Goal: Navigation & Orientation: Find specific page/section

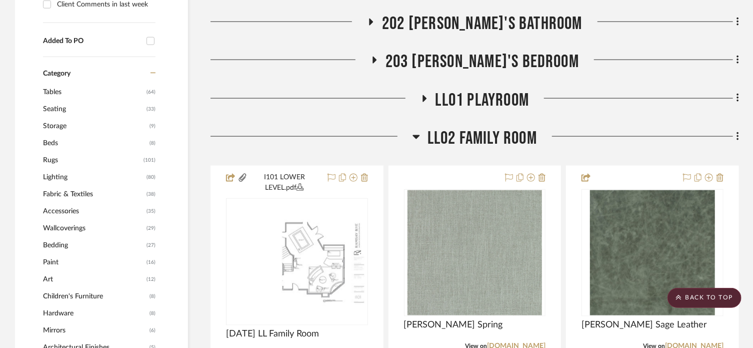
click at [452, 128] on span "LL02 Family Room" at bounding box center [483, 139] width 110 height 22
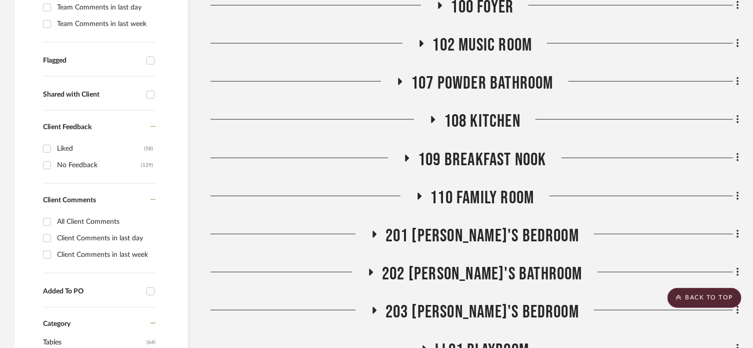
scroll to position [290, 0]
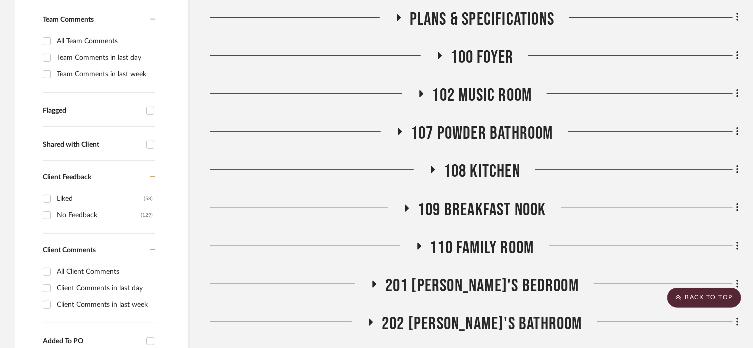
click at [512, 123] on span "107 Powder Bathroom" at bounding box center [482, 134] width 143 height 22
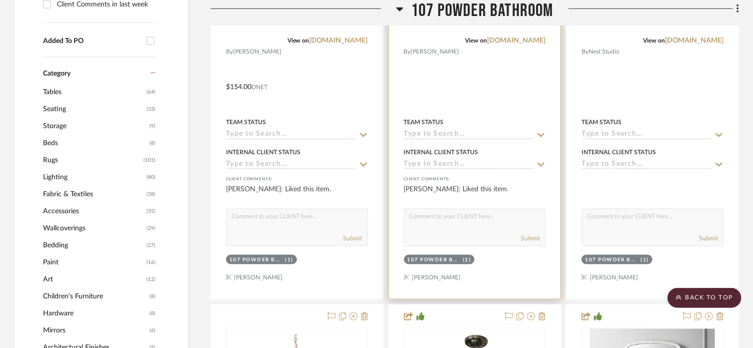
scroll to position [740, 0]
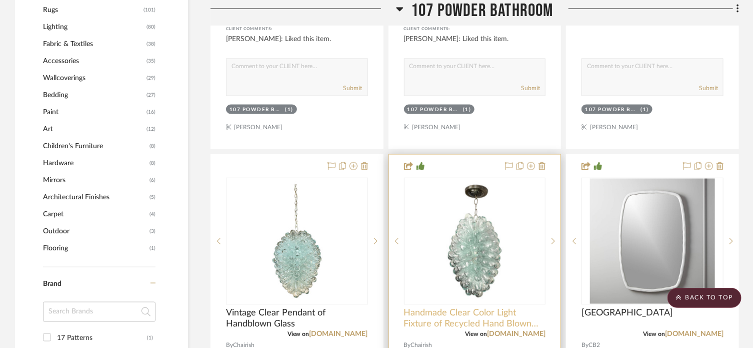
click at [526, 308] on span "Handmade Clear Color Light Fixture of Recycled Hand Blown Glass" at bounding box center [475, 319] width 142 height 22
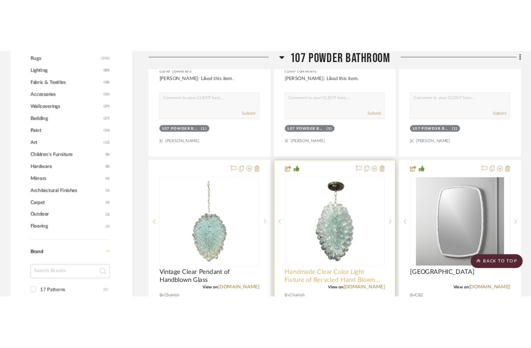
scroll to position [0, 0]
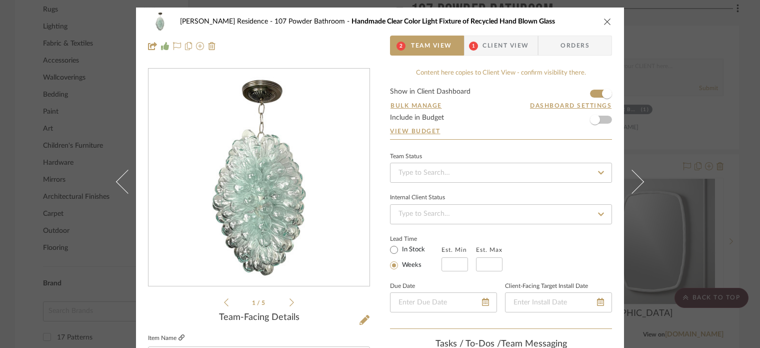
click at [180, 341] on link at bounding box center [182, 338] width 6 height 9
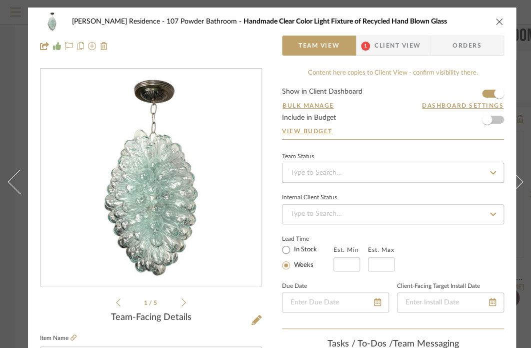
click at [500, 21] on icon "close" at bounding box center [500, 22] width 8 height 8
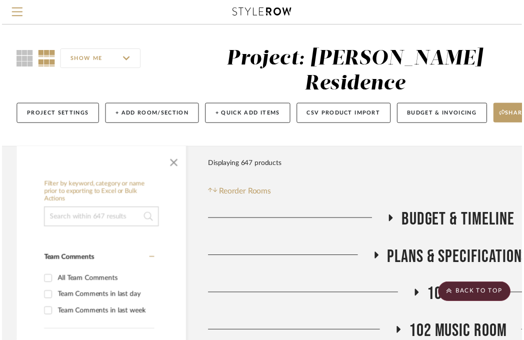
scroll to position [740, 0]
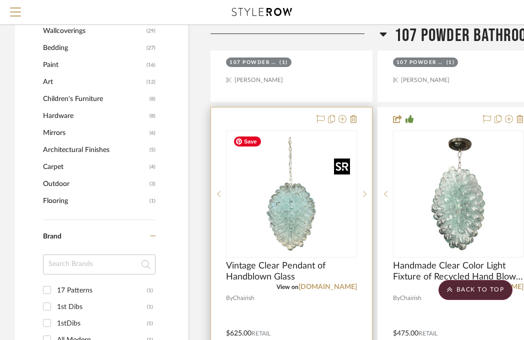
click at [275, 185] on img "0" at bounding box center [291, 194] width 125 height 125
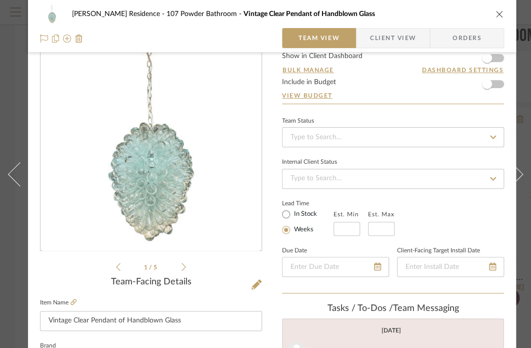
scroll to position [50, 0]
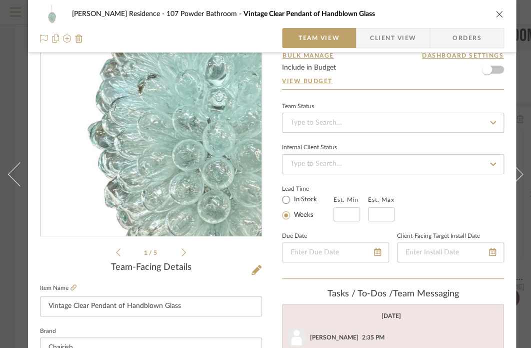
drag, startPoint x: 163, startPoint y: 134, endPoint x: 129, endPoint y: 159, distance: 42.5
click at [129, 159] on img "0" at bounding box center [151, 127] width 217 height 217
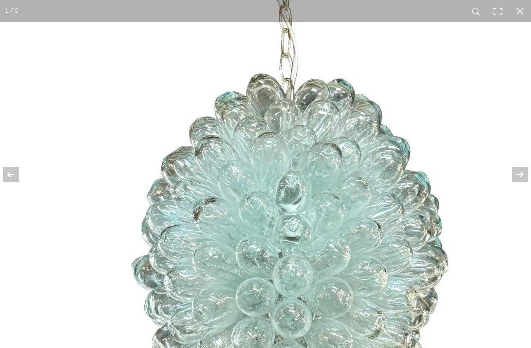
click at [525, 12] on button at bounding box center [520, 11] width 22 height 22
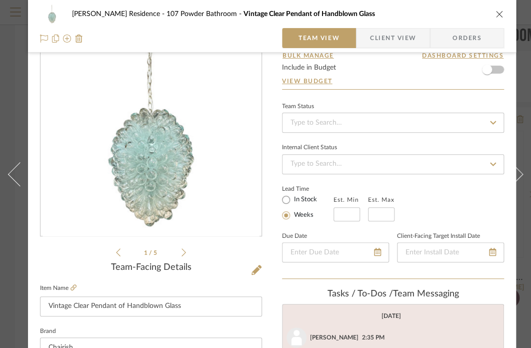
click at [504, 12] on div "[PERSON_NAME] Residence 107 Powder Bathroom Vintage Clear Pendant of Handblown …" at bounding box center [272, 26] width 488 height 53
click at [500, 13] on icon "close" at bounding box center [500, 14] width 8 height 8
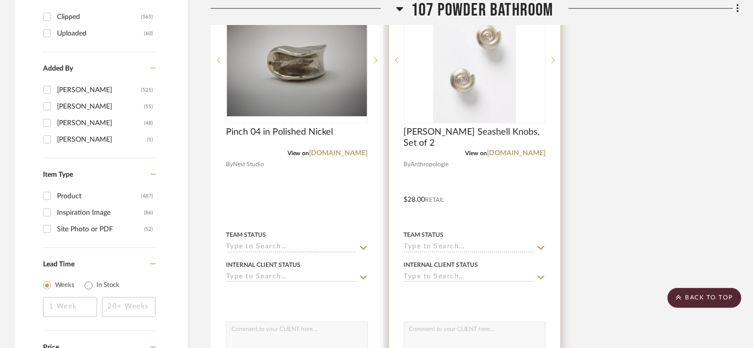
scroll to position [1565, 0]
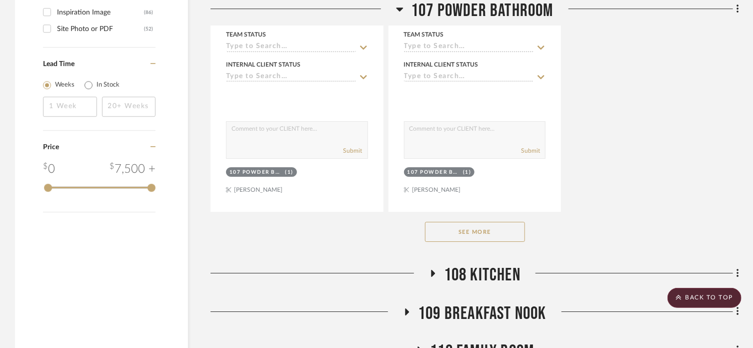
click at [476, 222] on button "See More" at bounding box center [475, 232] width 100 height 20
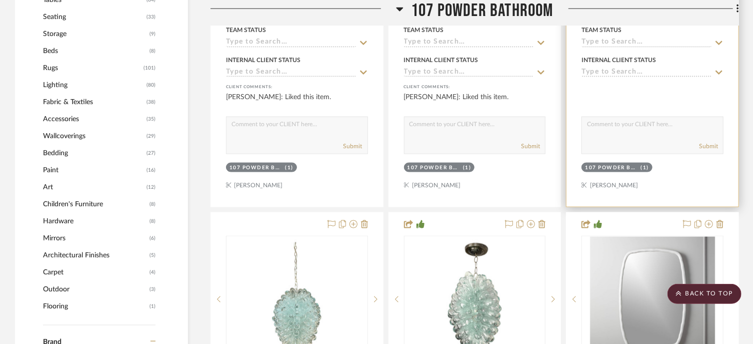
scroll to position [815, 0]
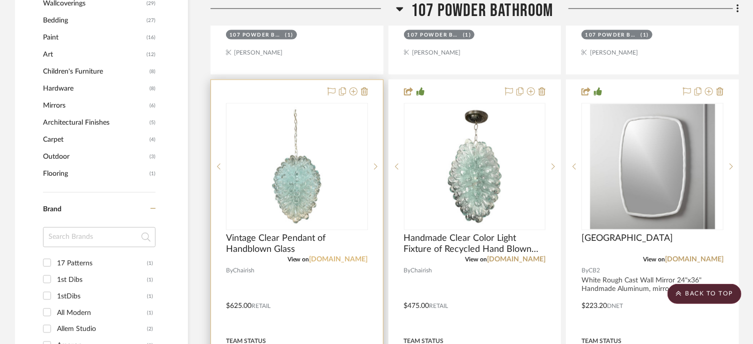
click at [358, 256] on link "[DOMAIN_NAME]" at bounding box center [339, 259] width 59 height 7
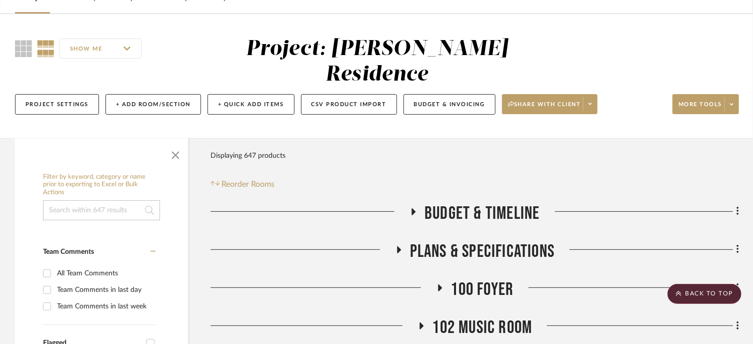
scroll to position [0, 0]
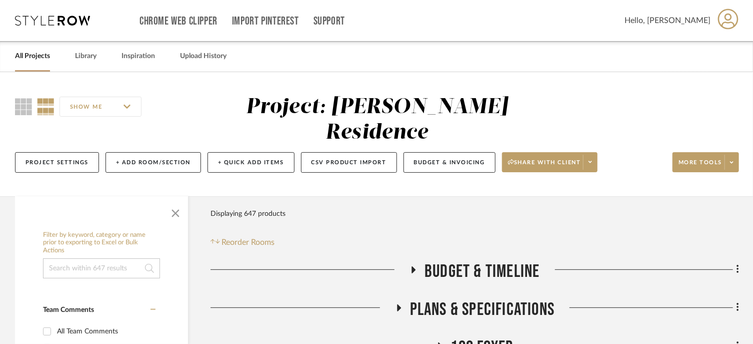
click at [54, 22] on icon at bounding box center [52, 21] width 75 height 10
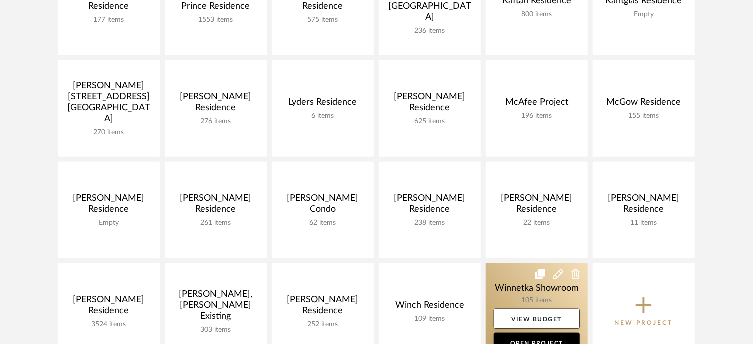
scroll to position [350, 0]
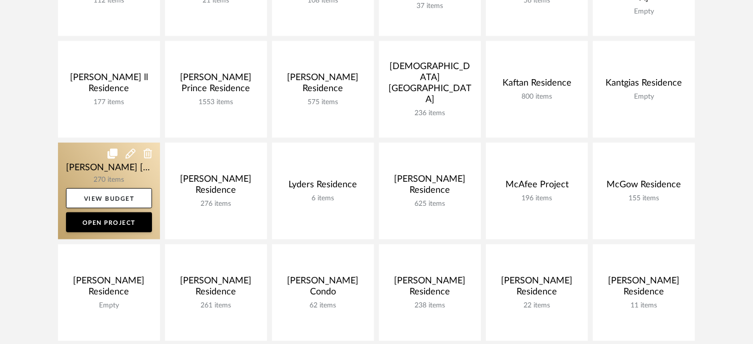
click at [82, 166] on link at bounding box center [109, 191] width 102 height 97
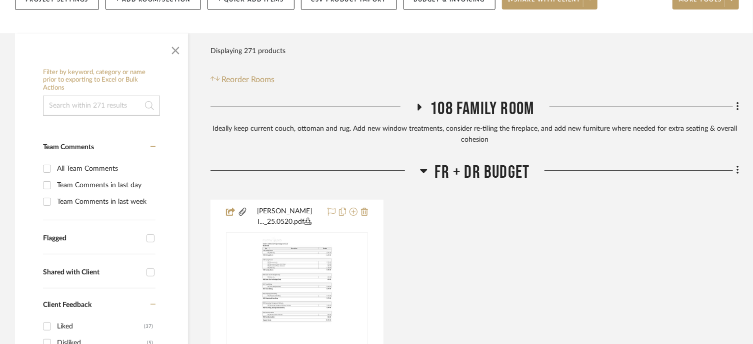
scroll to position [200, 0]
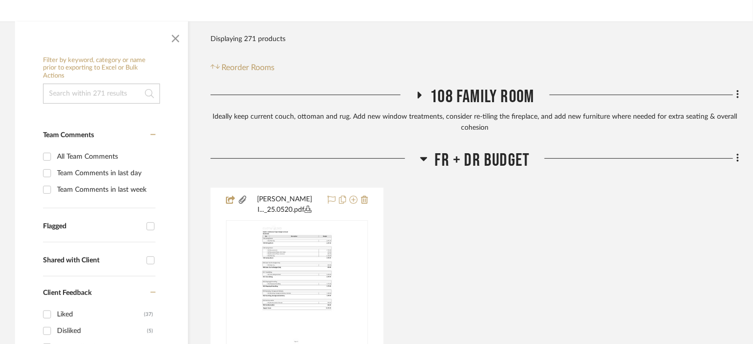
click at [451, 150] on span "FR + DR Budget" at bounding box center [482, 161] width 95 height 22
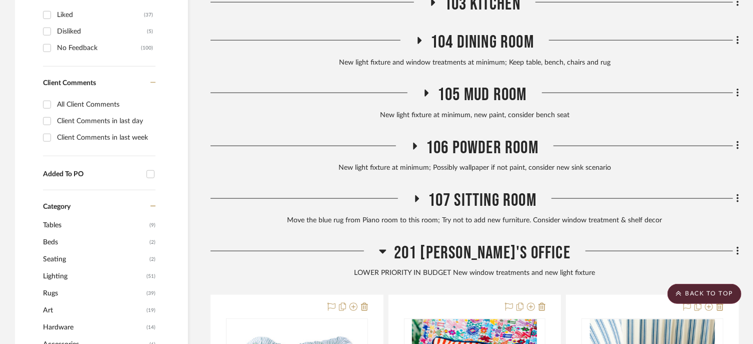
scroll to position [500, 0]
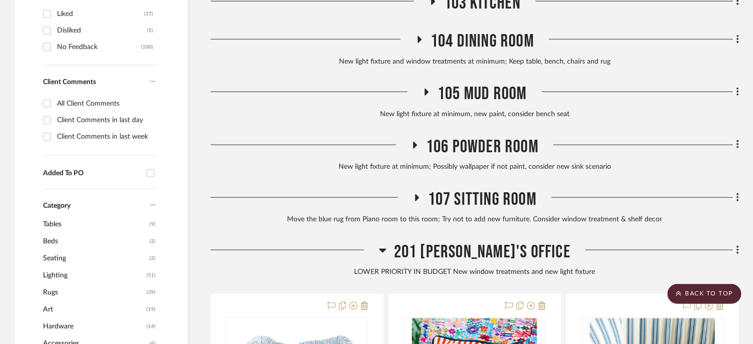
click at [474, 241] on span "201 [PERSON_NAME]'s Office" at bounding box center [482, 252] width 177 height 22
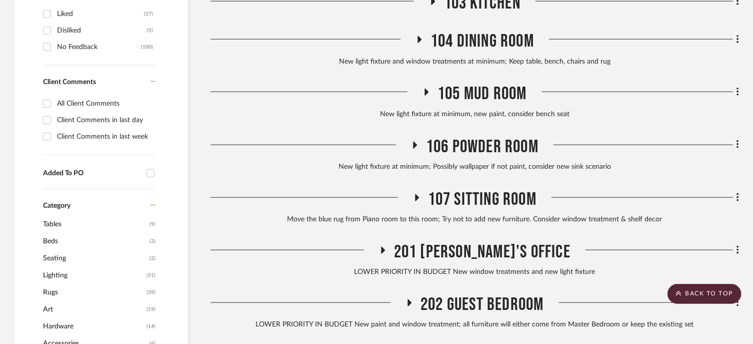
click at [474, 241] on span "201 [PERSON_NAME]'s Office" at bounding box center [482, 252] width 177 height 22
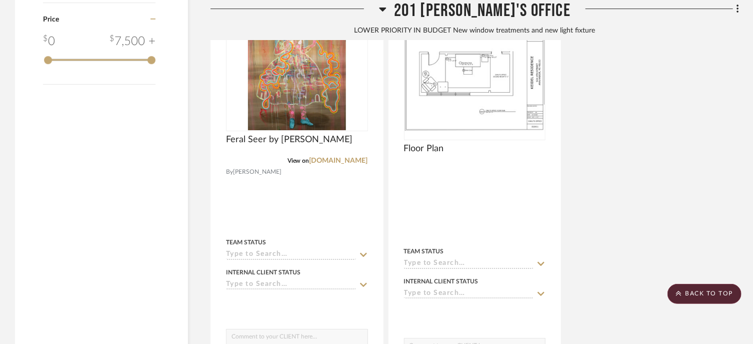
scroll to position [1850, 0]
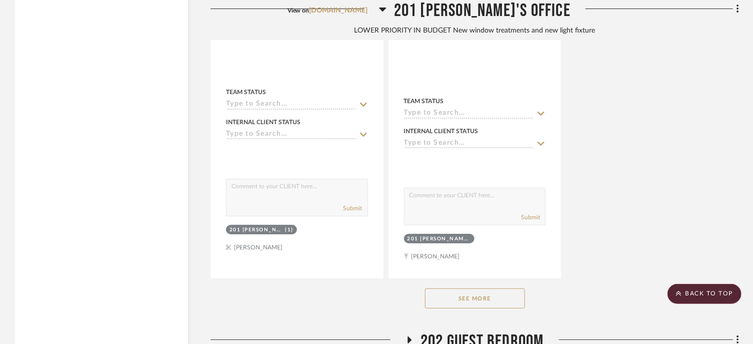
click at [469, 288] on button "See More" at bounding box center [475, 298] width 100 height 20
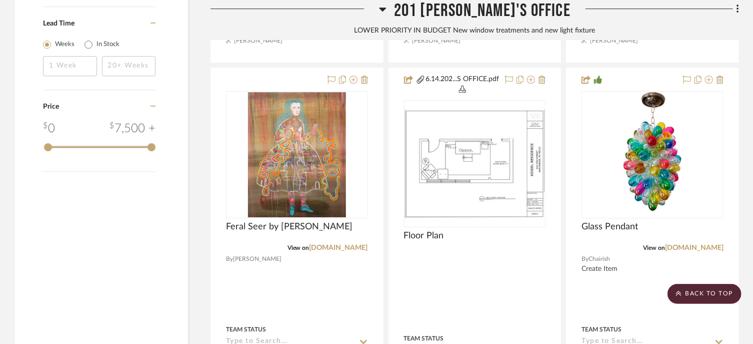
scroll to position [1600, 0]
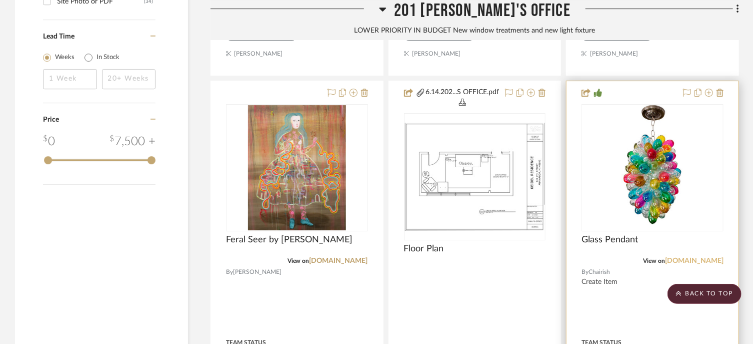
click at [705, 257] on link "[DOMAIN_NAME]" at bounding box center [694, 260] width 59 height 7
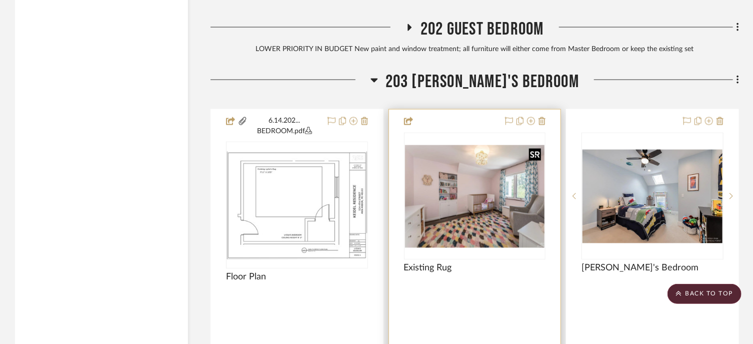
scroll to position [2550, 0]
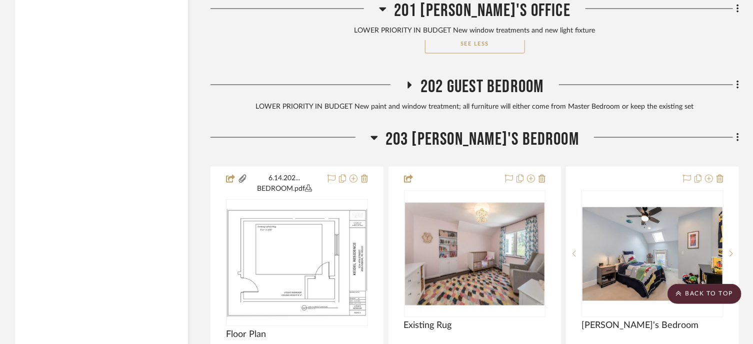
click at [465, 129] on span "203 [PERSON_NAME]'s Bedroom" at bounding box center [483, 140] width 194 height 22
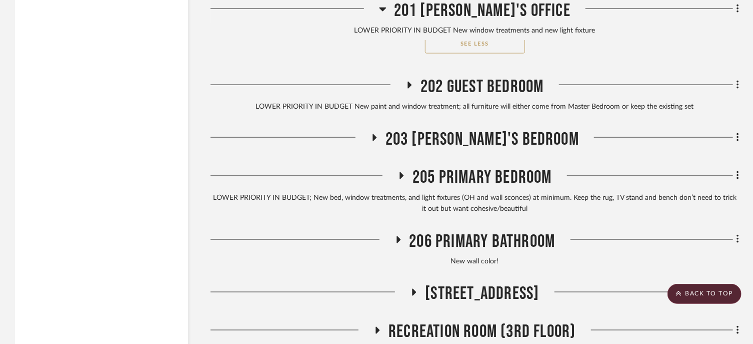
click at [456, 167] on span "205 Primary Bedroom" at bounding box center [483, 178] width 140 height 22
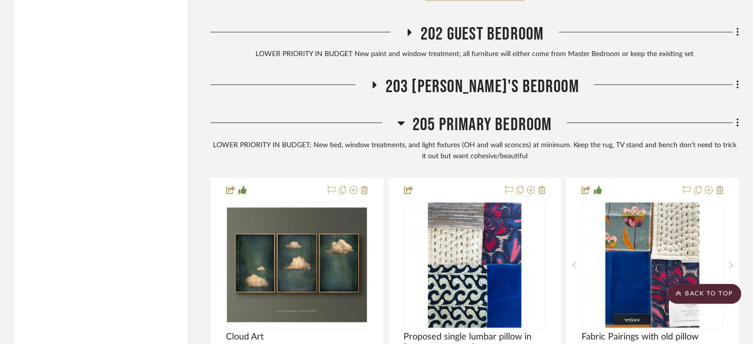
scroll to position [2600, 0]
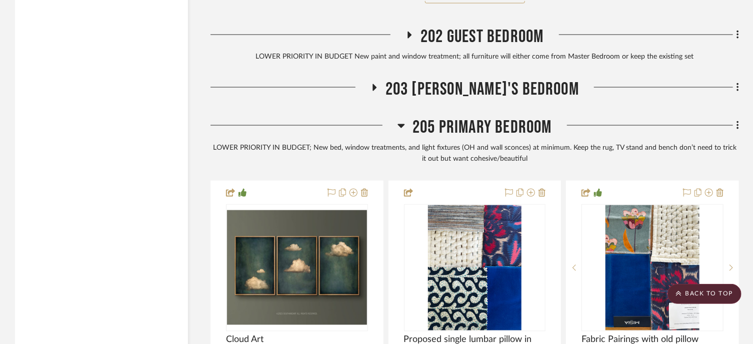
click at [451, 117] on span "205 Primary Bedroom" at bounding box center [483, 128] width 140 height 22
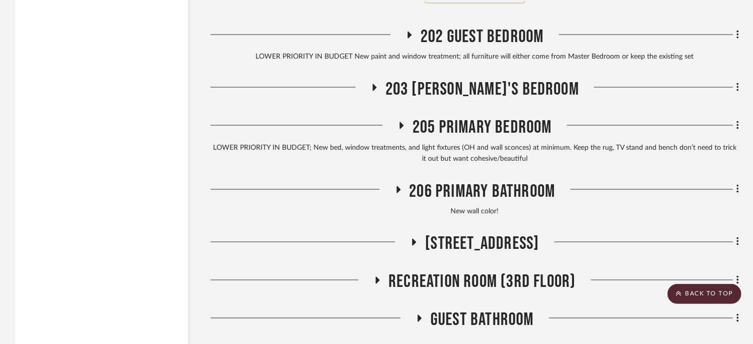
click at [460, 181] on span "206 Primary Bathroom" at bounding box center [483, 192] width 146 height 22
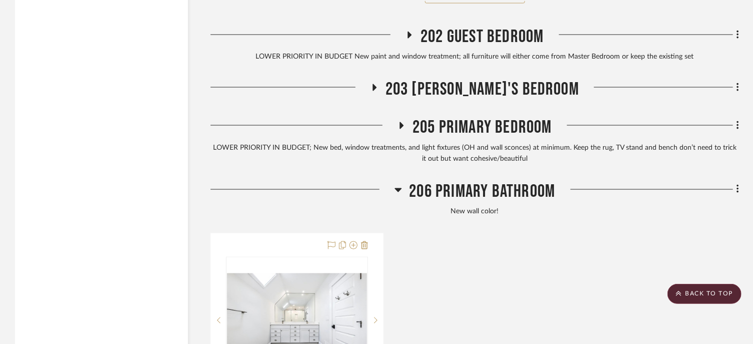
click at [460, 181] on span "206 Primary Bathroom" at bounding box center [483, 192] width 146 height 22
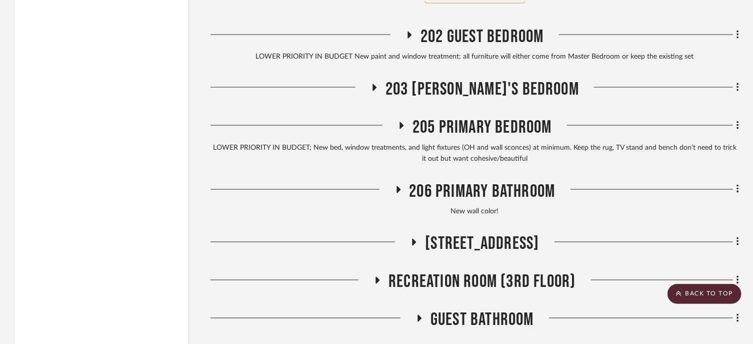
click at [459, 233] on span "[STREET_ADDRESS]" at bounding box center [482, 244] width 114 height 22
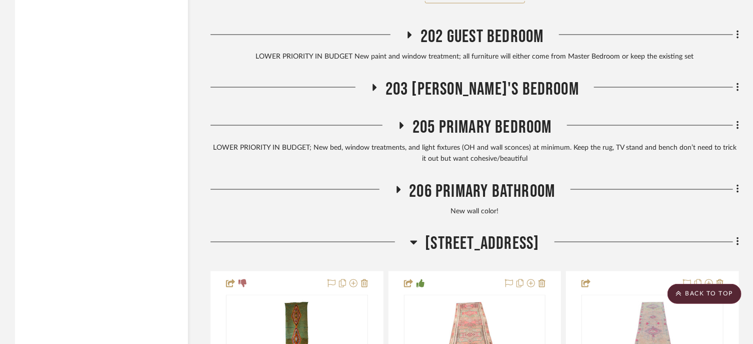
click at [458, 233] on span "[STREET_ADDRESS]" at bounding box center [482, 244] width 114 height 22
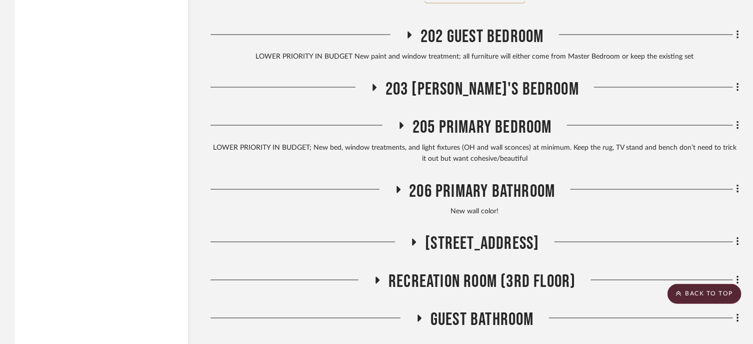
click at [458, 271] on span "Recreation Room (3rd Floor)" at bounding box center [482, 282] width 187 height 22
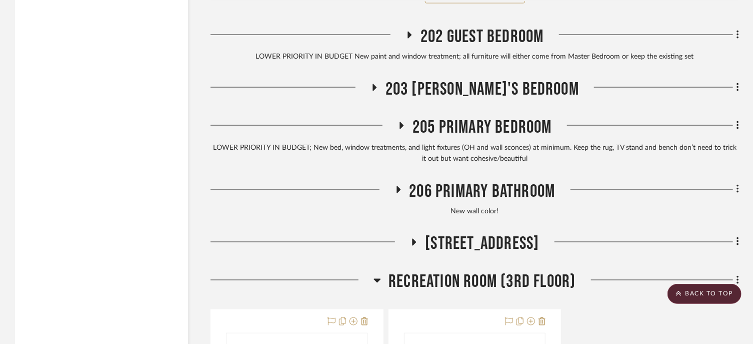
click at [458, 271] on span "Recreation Room (3rd Floor)" at bounding box center [482, 282] width 187 height 22
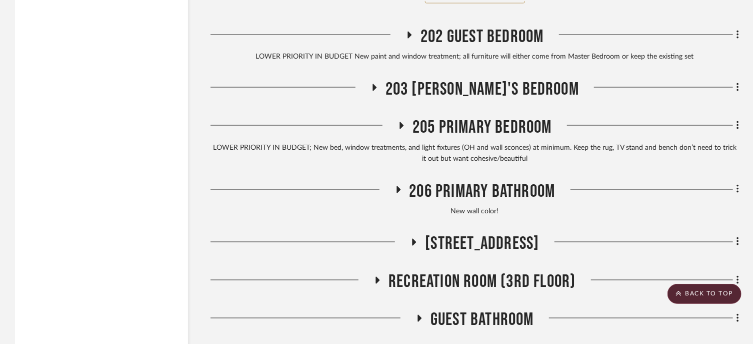
click at [456, 233] on span "[STREET_ADDRESS]" at bounding box center [482, 244] width 114 height 22
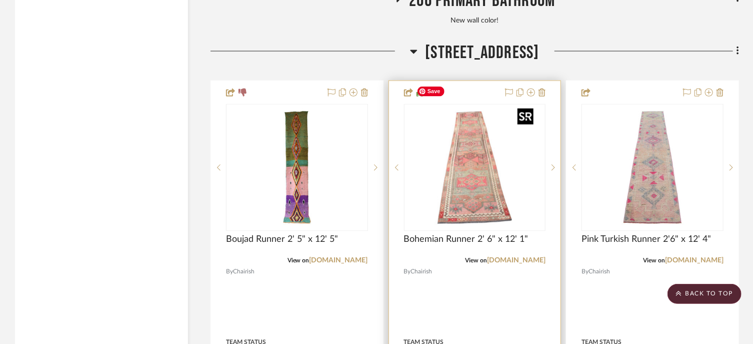
scroll to position [2800, 0]
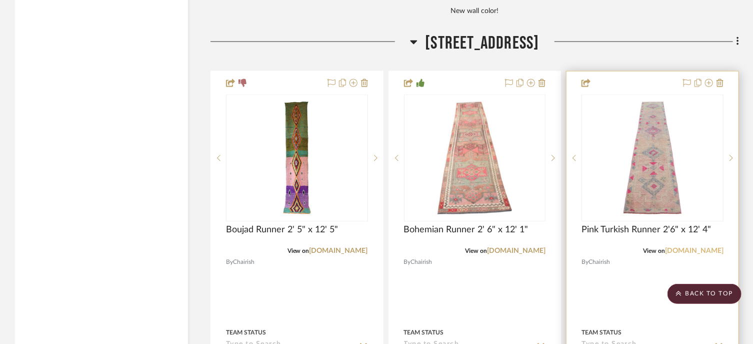
click at [698, 248] on link "[DOMAIN_NAME]" at bounding box center [694, 251] width 59 height 7
